Goal: Understand process/instructions

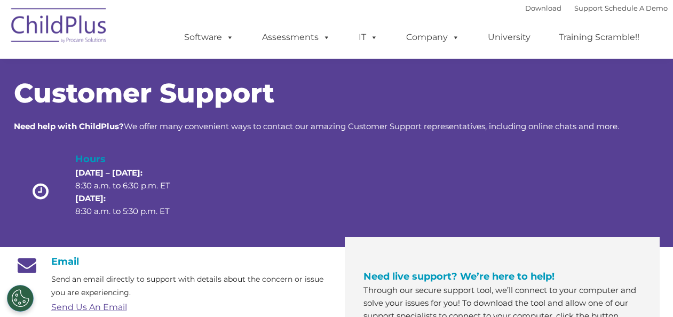
scroll to position [164, 0]
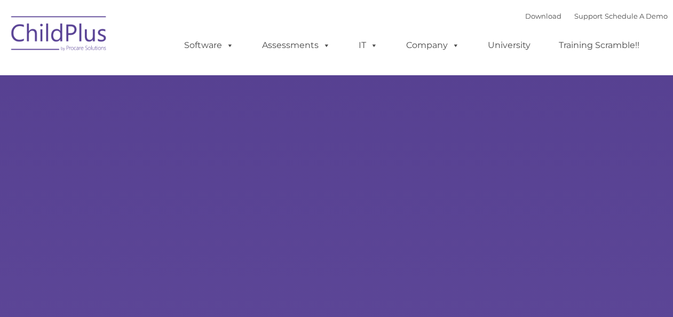
select select "MEDIUM"
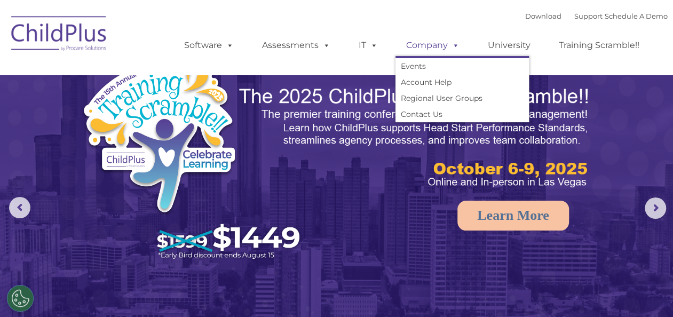
click at [450, 48] on span at bounding box center [454, 45] width 12 height 10
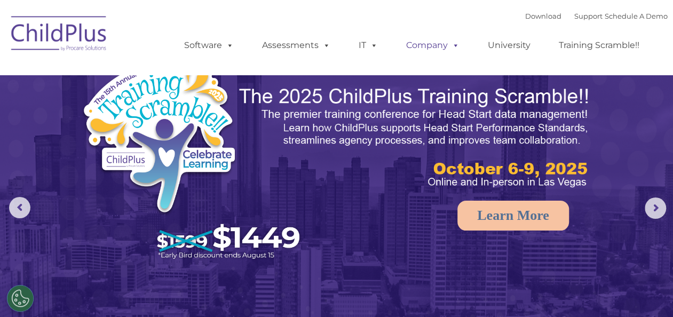
click at [450, 48] on span at bounding box center [454, 45] width 12 height 10
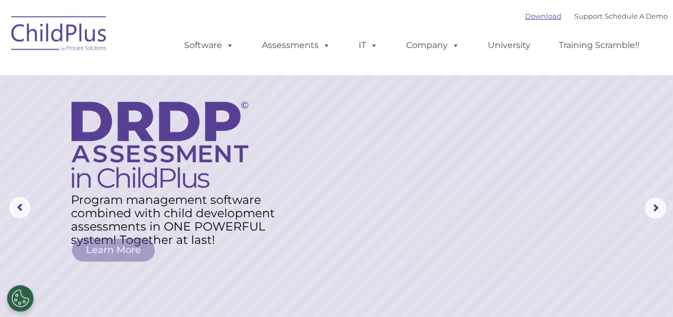
click at [536, 18] on link "Download" at bounding box center [543, 16] width 36 height 9
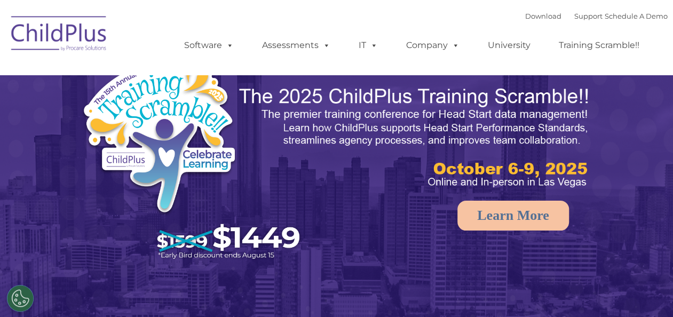
select select "MEDIUM"
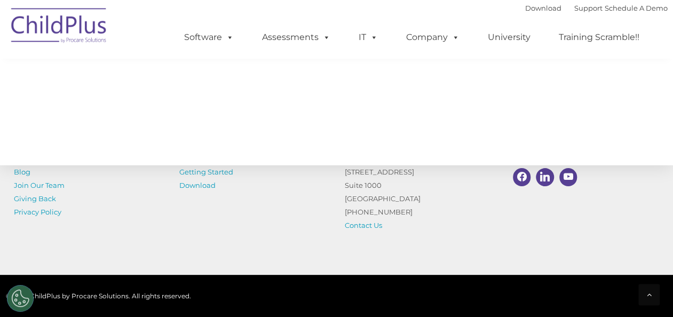
scroll to position [1296, 0]
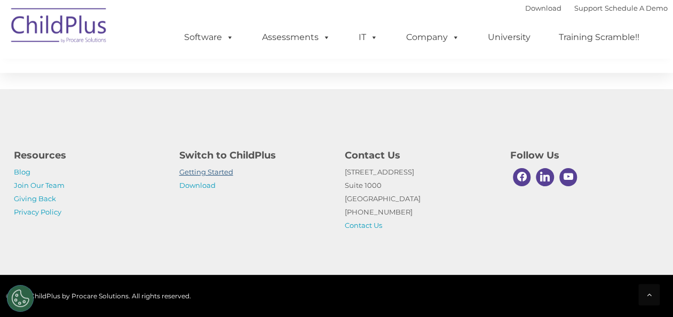
click at [206, 171] on link "Getting Started" at bounding box center [206, 172] width 54 height 9
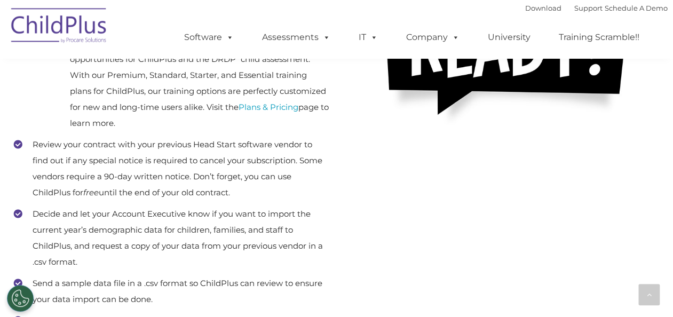
scroll to position [419, 0]
